Goal: Find specific page/section

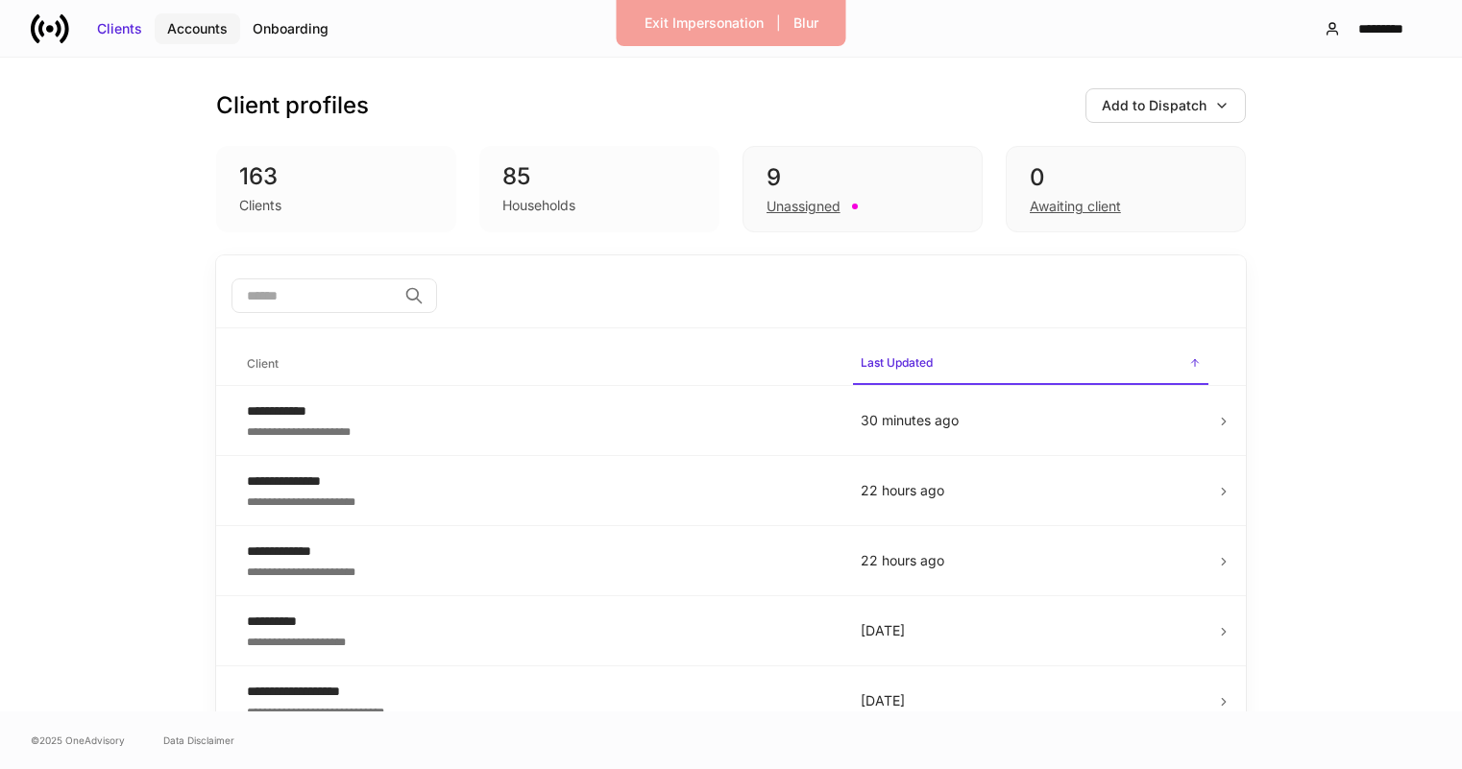
click at [201, 27] on div "Accounts" at bounding box center [197, 28] width 61 height 19
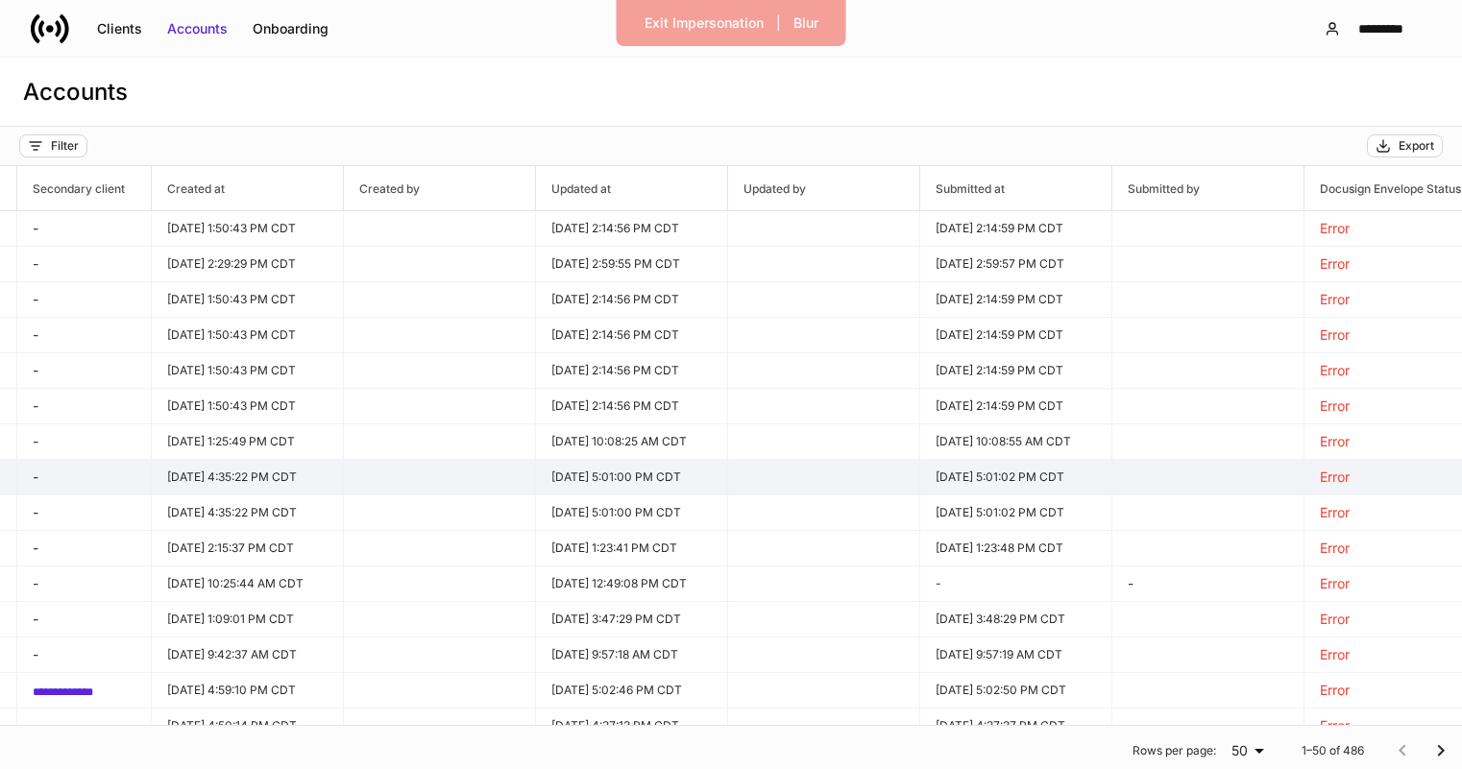
scroll to position [0, 1429]
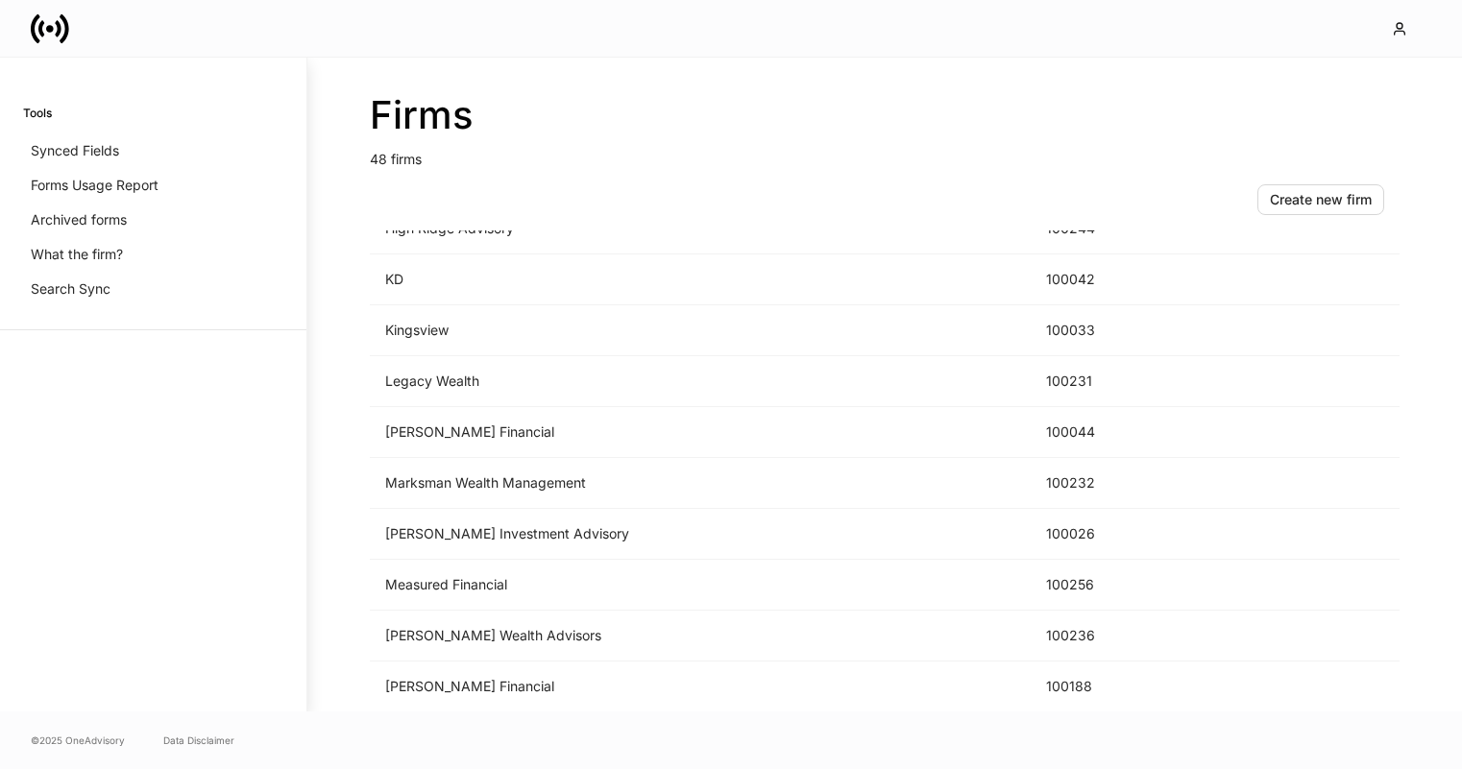
scroll to position [1618, 0]
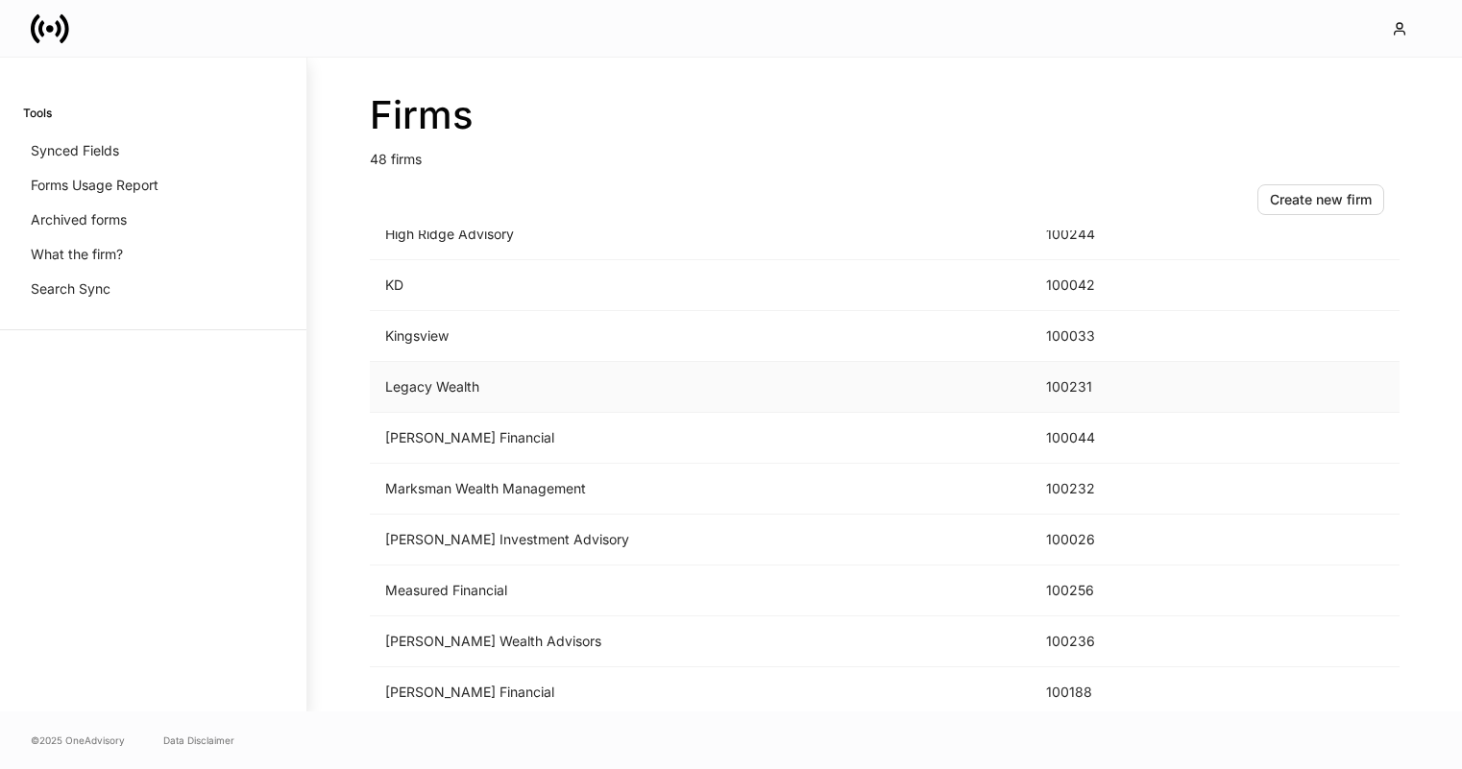
click at [606, 385] on td "Legacy Wealth" at bounding box center [700, 387] width 661 height 51
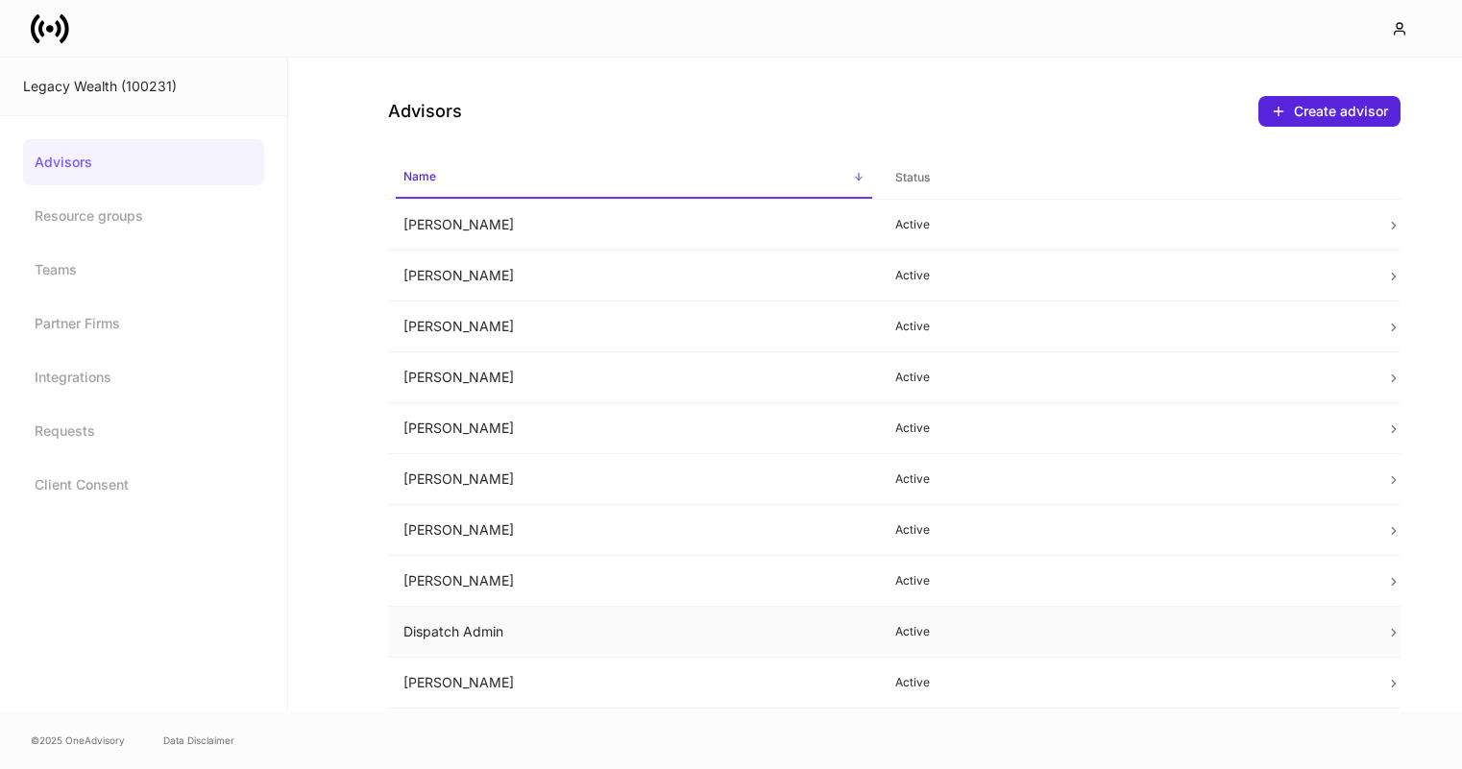
click at [604, 621] on td "Dispatch Admin" at bounding box center [634, 632] width 492 height 51
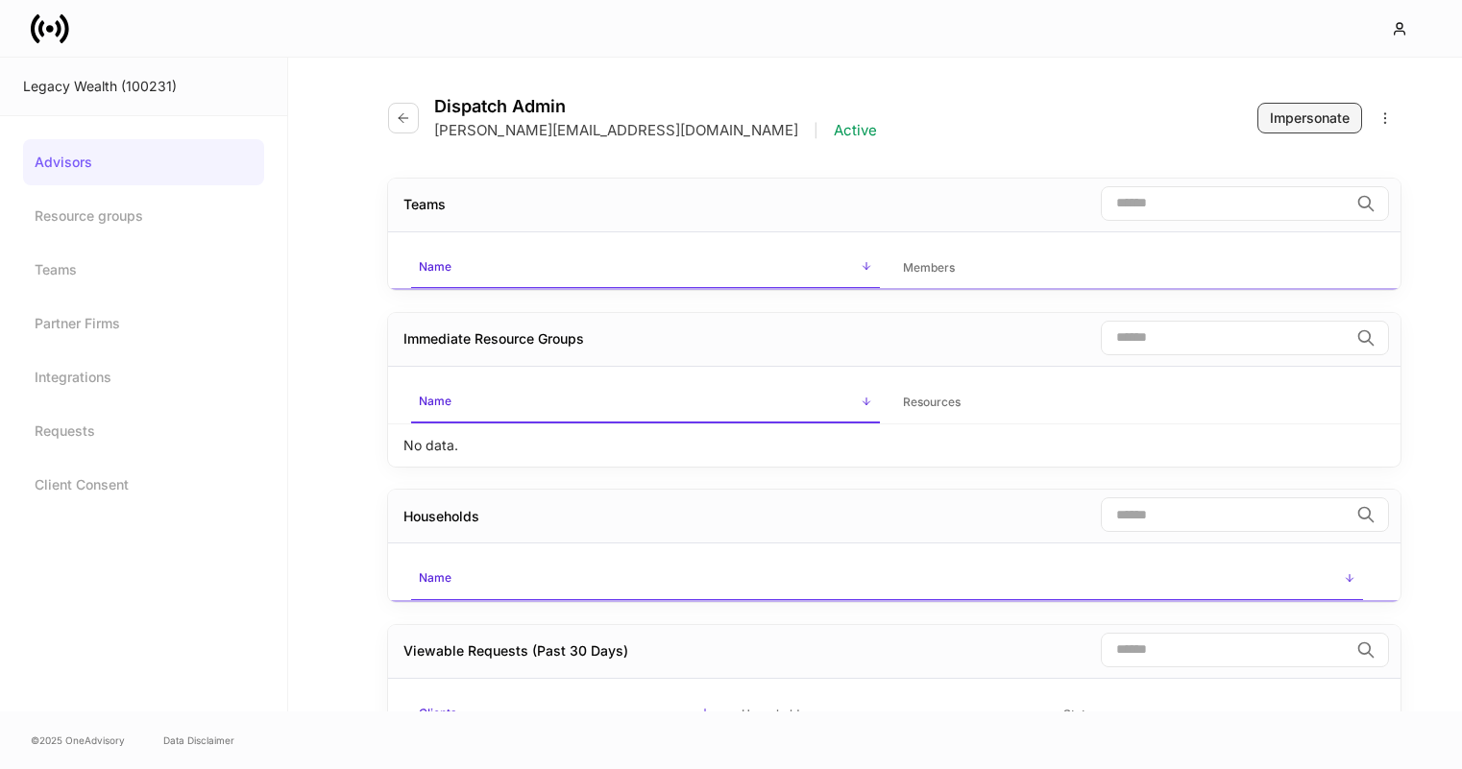
click at [1308, 114] on div "Impersonate" at bounding box center [1310, 118] width 80 height 19
